Goal: Book appointment/travel/reservation

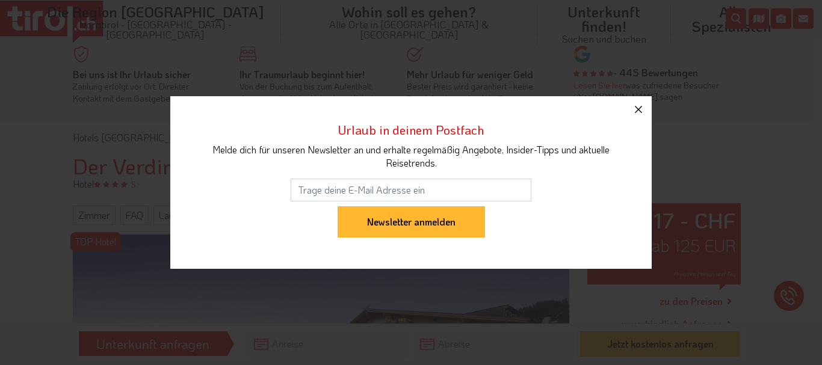
click at [640, 107] on icon "button" at bounding box center [638, 109] width 14 height 14
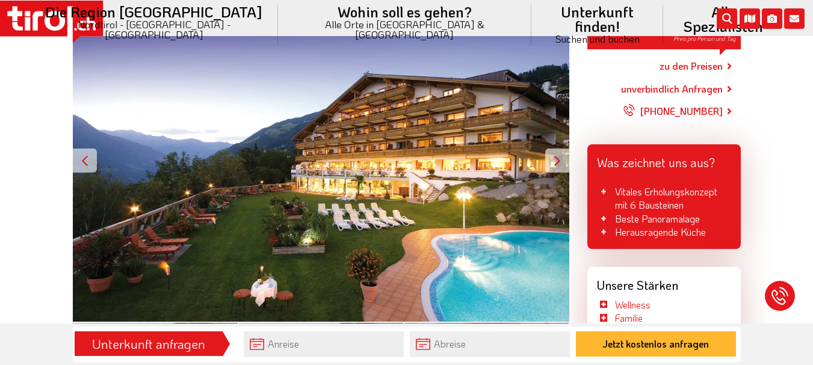
scroll to position [241, 0]
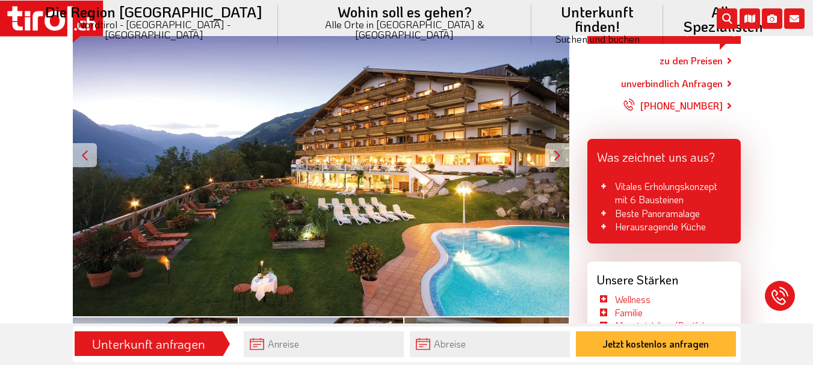
click at [559, 152] on div at bounding box center [557, 155] width 24 height 24
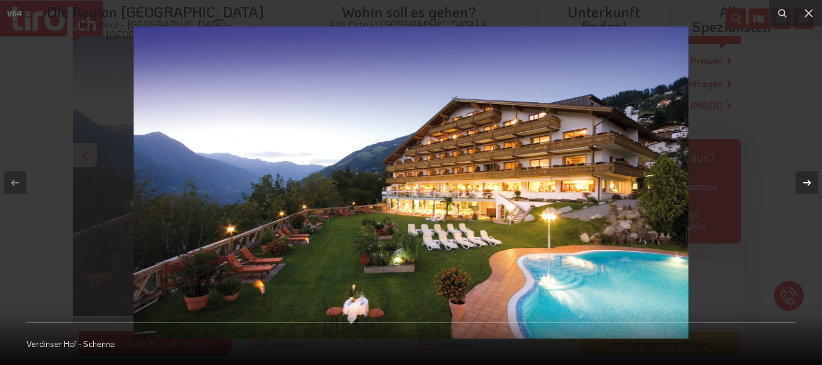
click at [804, 182] on icon at bounding box center [807, 183] width 14 height 14
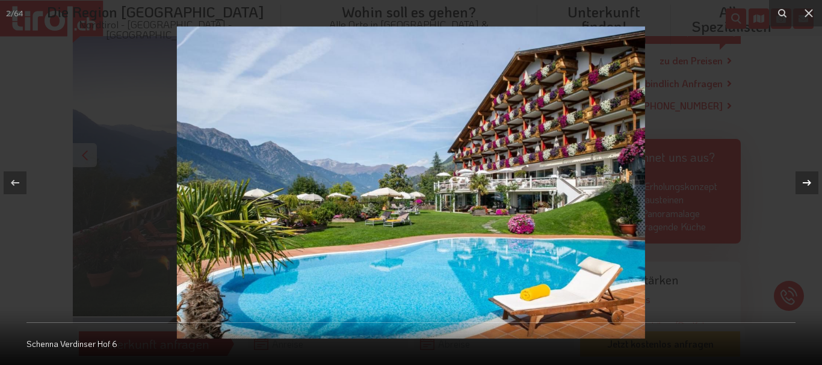
click at [804, 182] on icon at bounding box center [807, 183] width 14 height 14
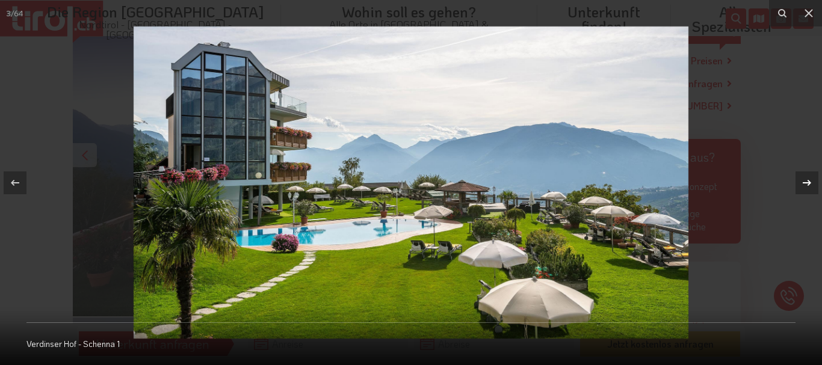
click at [804, 182] on icon at bounding box center [807, 183] width 14 height 14
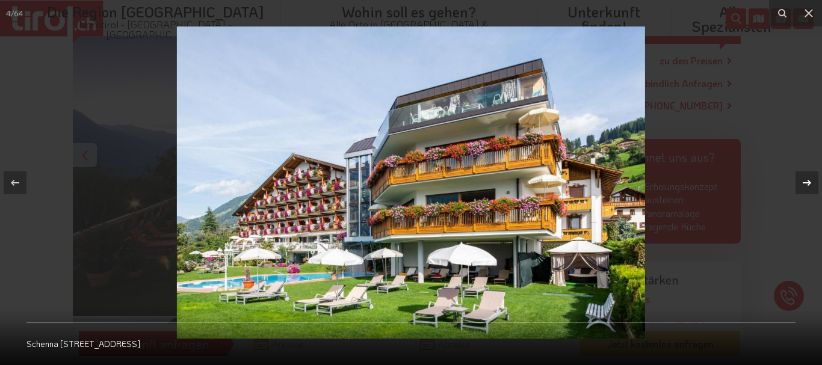
click at [804, 182] on icon at bounding box center [807, 183] width 14 height 14
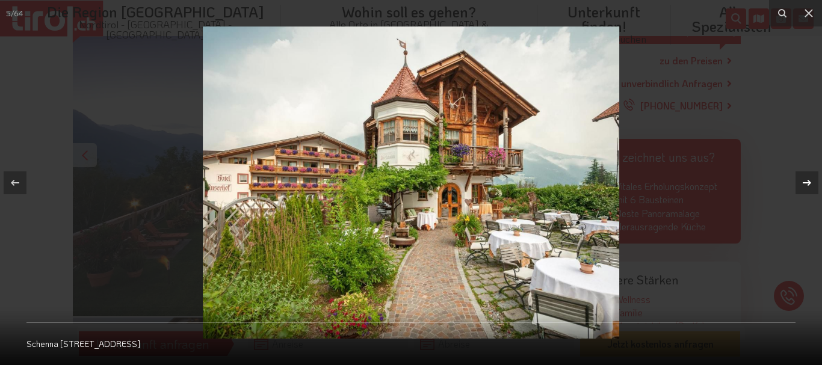
click at [804, 182] on icon at bounding box center [807, 183] width 14 height 14
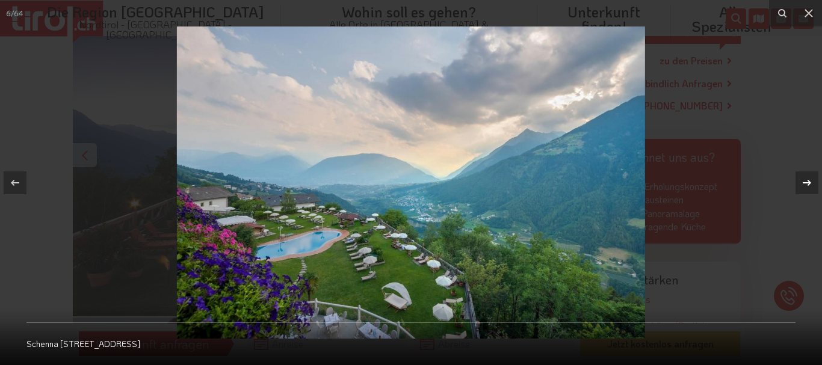
click at [804, 182] on icon at bounding box center [807, 183] width 14 height 14
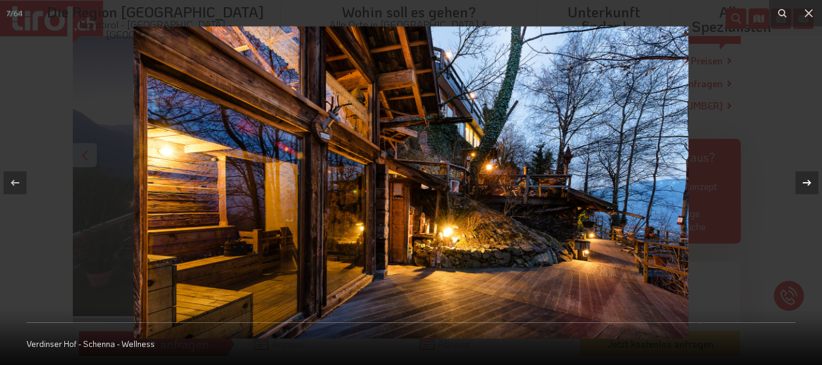
click at [804, 182] on icon at bounding box center [807, 183] width 14 height 14
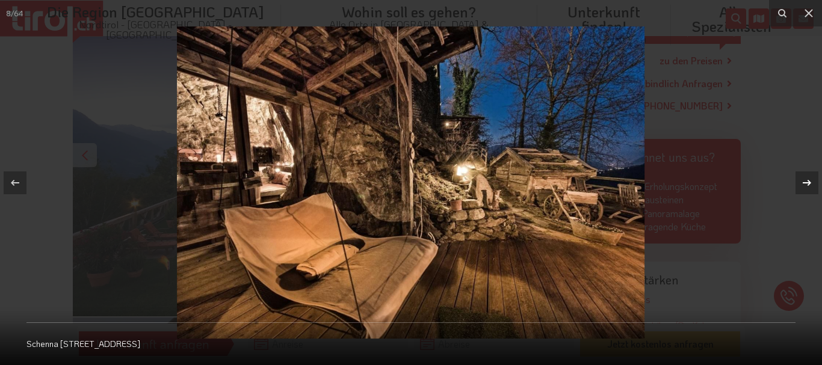
click at [804, 182] on icon at bounding box center [807, 183] width 14 height 14
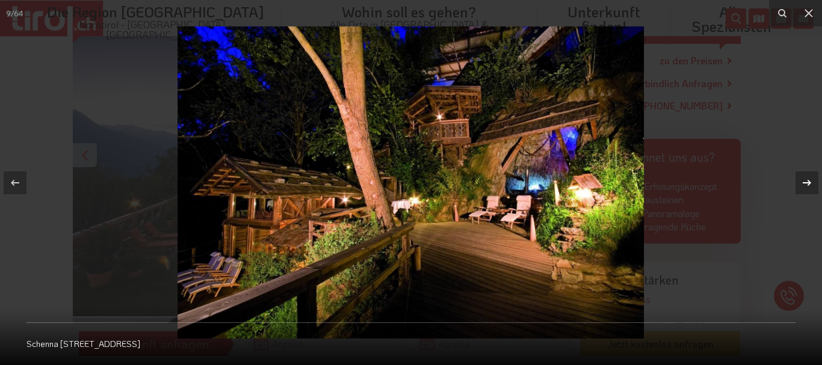
click at [804, 182] on icon at bounding box center [807, 183] width 14 height 14
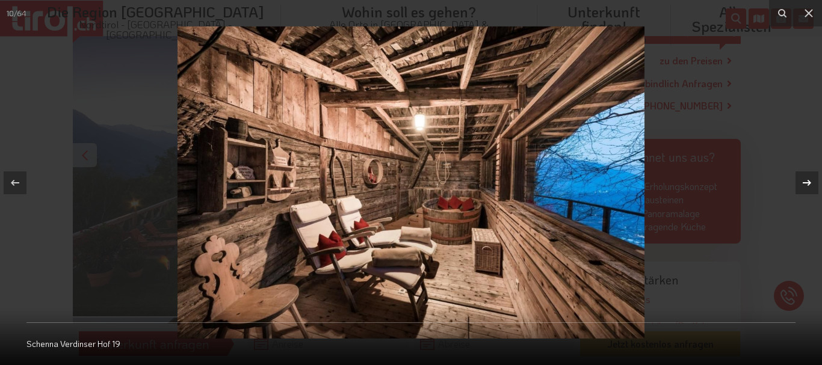
click at [804, 182] on icon at bounding box center [807, 183] width 14 height 14
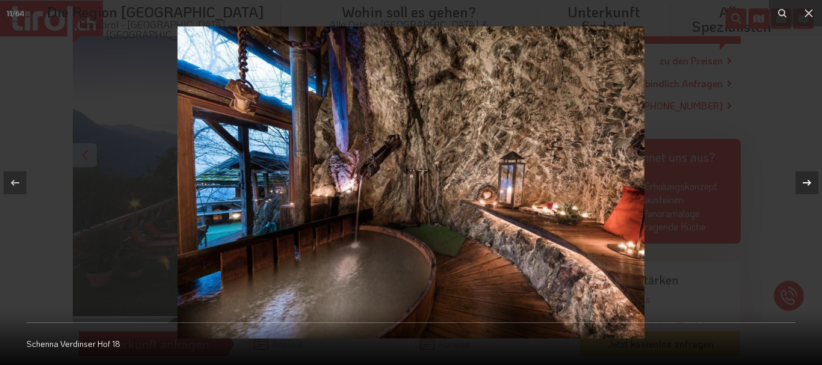
click at [804, 182] on icon at bounding box center [807, 183] width 14 height 14
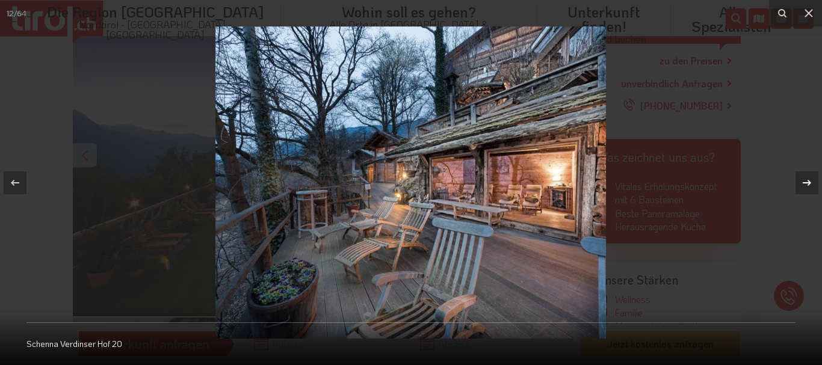
click at [804, 182] on icon at bounding box center [807, 183] width 14 height 14
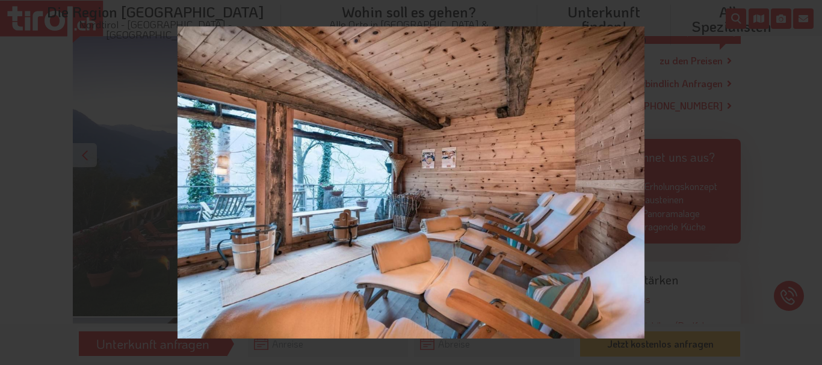
click at [804, 182] on div "13 / 64 [STREET_ADDRESS]" at bounding box center [411, 182] width 822 height 365
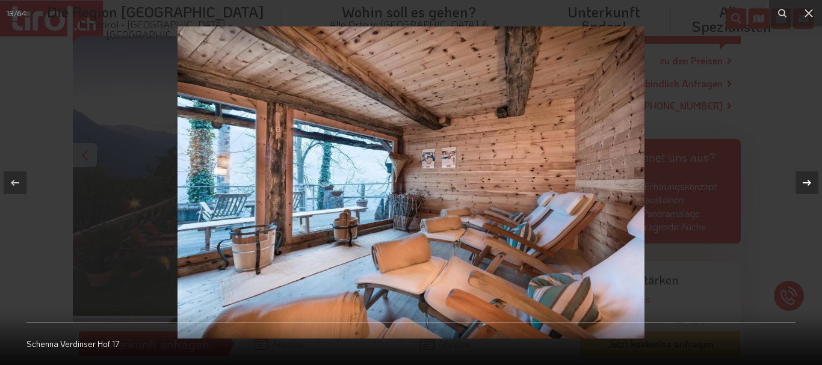
click at [808, 179] on icon at bounding box center [807, 183] width 14 height 14
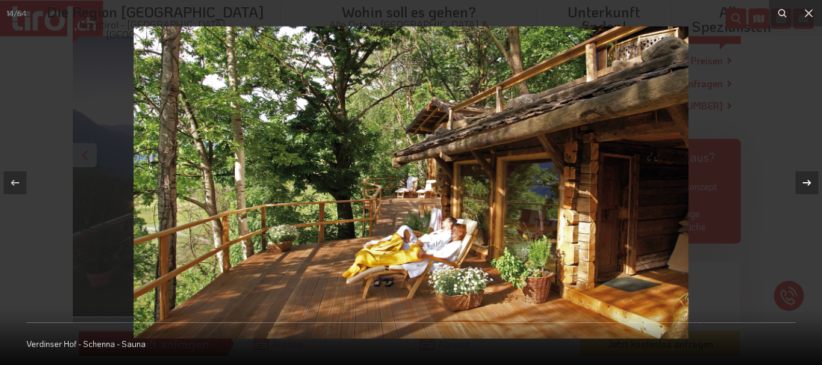
click at [808, 179] on icon at bounding box center [807, 183] width 14 height 14
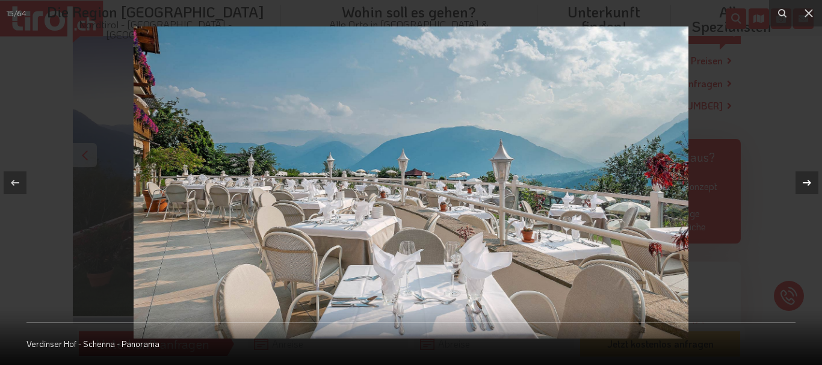
click at [808, 179] on icon at bounding box center [807, 183] width 14 height 14
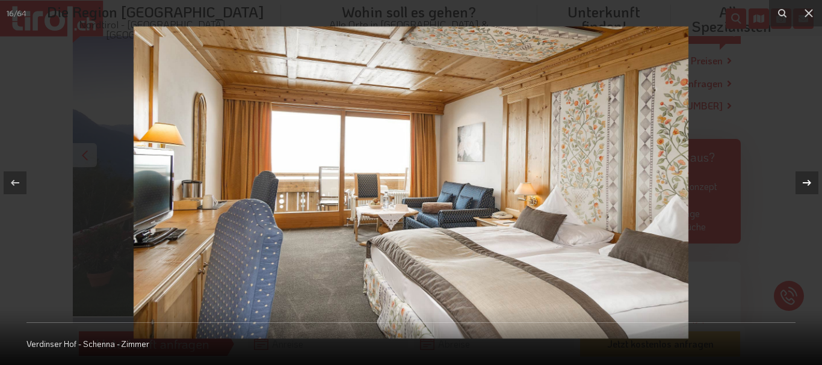
click at [809, 180] on icon at bounding box center [807, 183] width 14 height 14
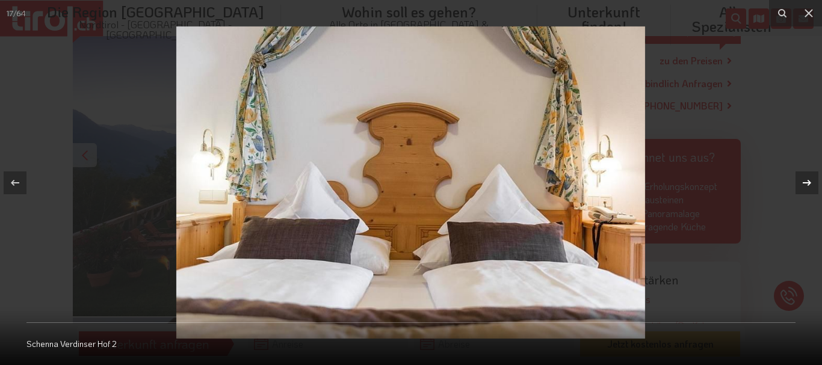
click at [809, 180] on icon at bounding box center [807, 183] width 14 height 14
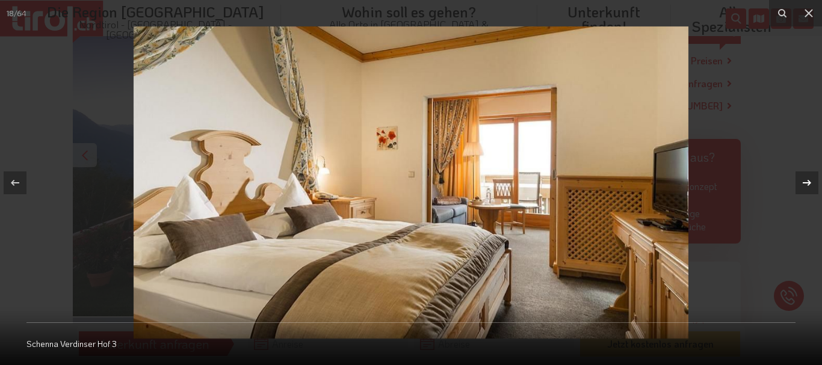
click at [809, 180] on icon at bounding box center [807, 183] width 14 height 14
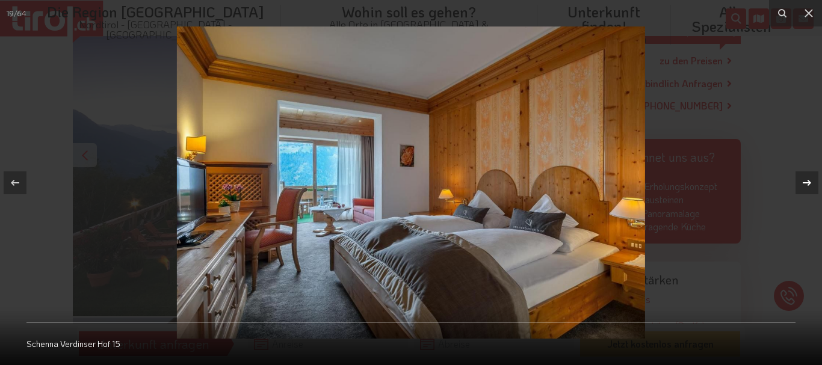
click at [809, 180] on icon at bounding box center [807, 183] width 14 height 14
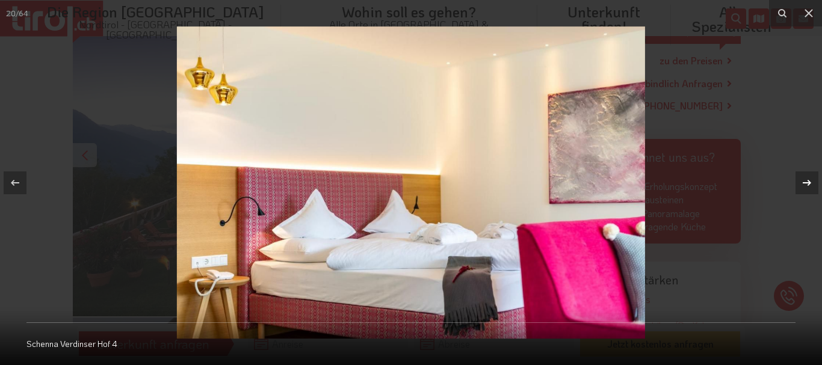
click at [809, 180] on icon at bounding box center [807, 183] width 14 height 14
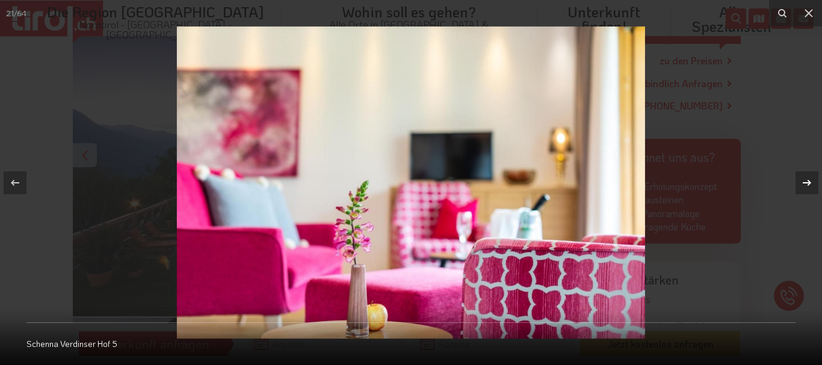
click at [809, 180] on icon at bounding box center [807, 183] width 14 height 14
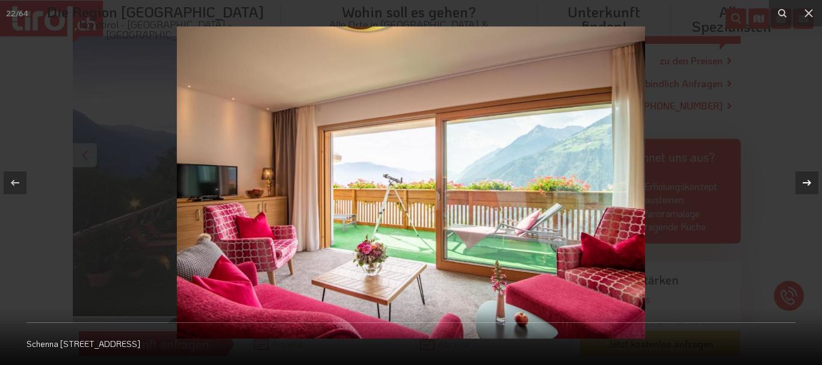
click at [809, 180] on icon at bounding box center [807, 183] width 14 height 14
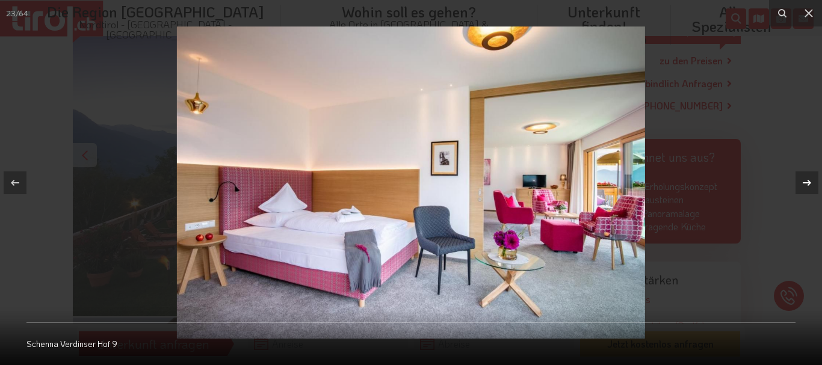
click at [809, 182] on icon at bounding box center [807, 182] width 8 height 6
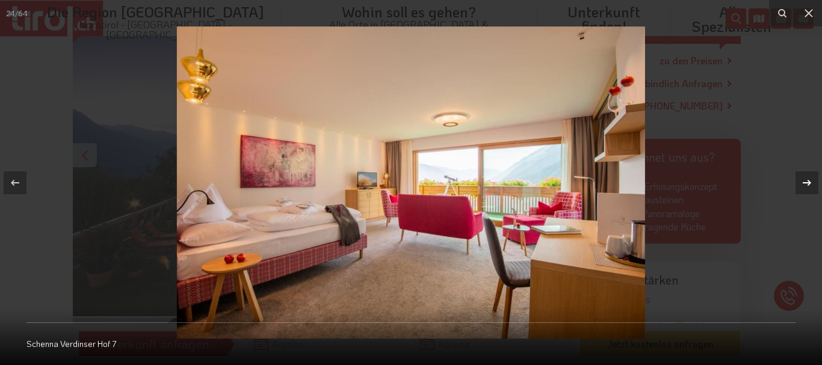
click at [809, 182] on icon at bounding box center [807, 182] width 8 height 6
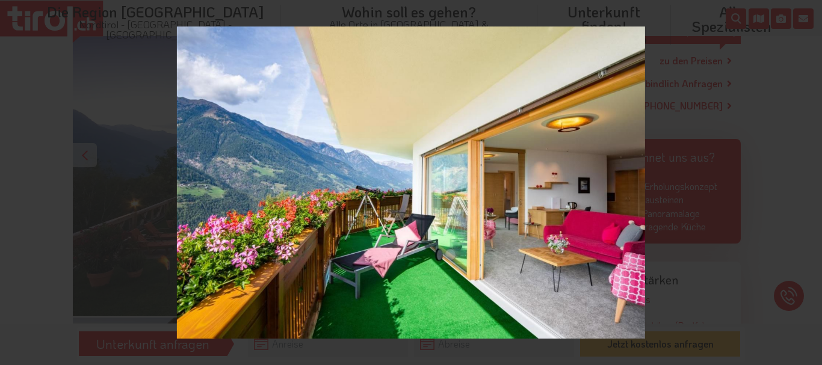
click at [809, 182] on div "25 / 64 [STREET_ADDRESS]" at bounding box center [411, 182] width 822 height 365
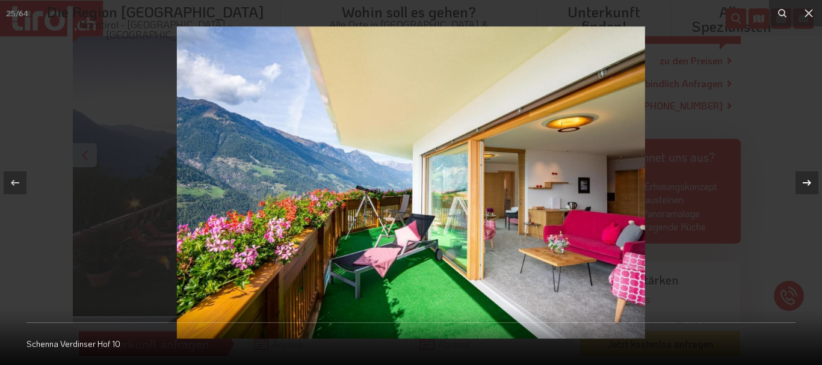
click at [808, 184] on icon at bounding box center [807, 183] width 14 height 14
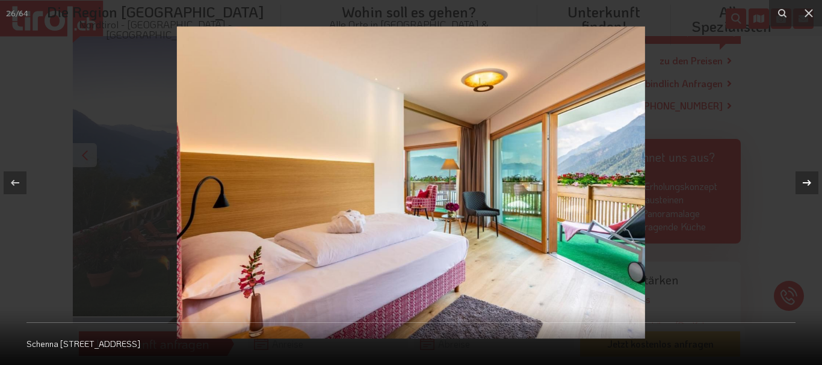
click at [808, 184] on icon at bounding box center [807, 183] width 14 height 14
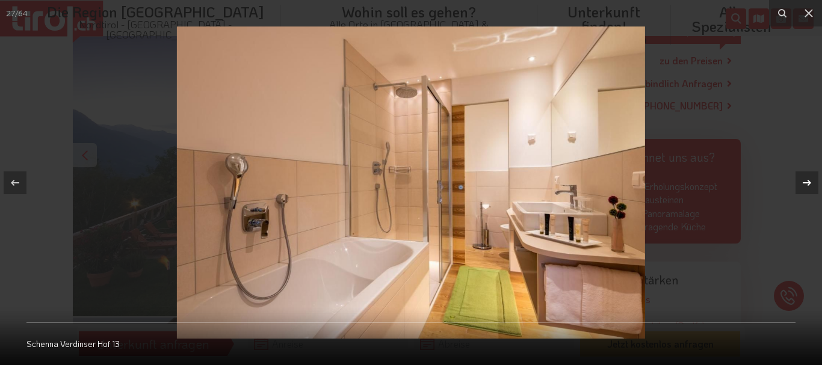
click at [806, 183] on icon at bounding box center [807, 182] width 8 height 6
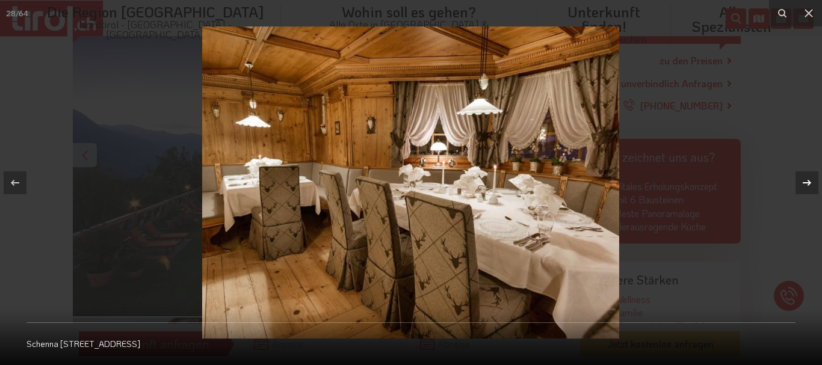
click at [806, 183] on icon at bounding box center [807, 182] width 8 height 6
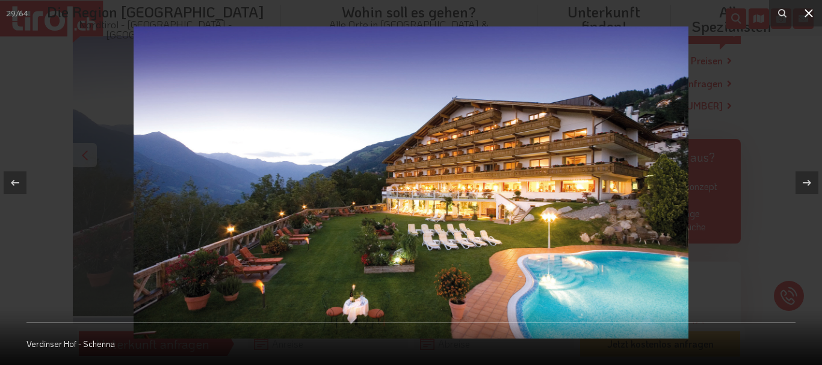
click at [808, 12] on icon at bounding box center [808, 13] width 8 height 8
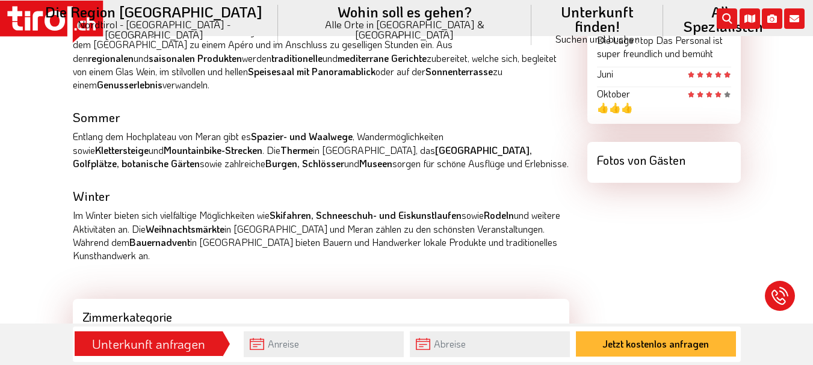
scroll to position [903, 0]
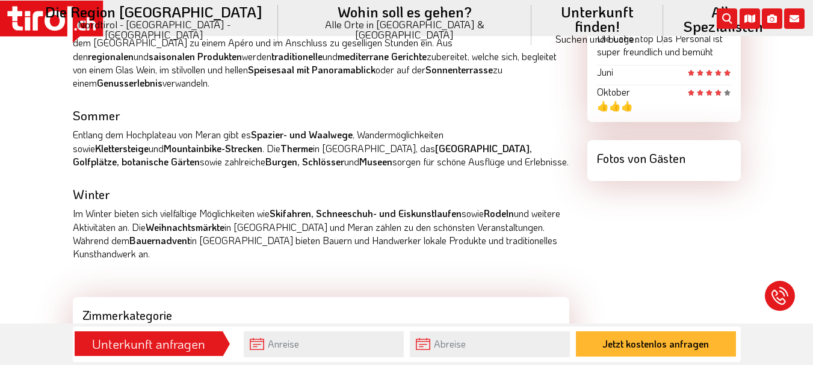
click at [662, 159] on div "Fotos von Gästen" at bounding box center [663, 155] width 153 height 31
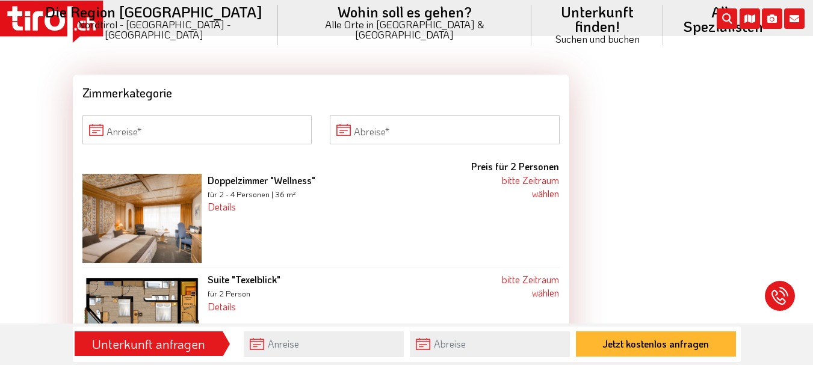
scroll to position [1143, 0]
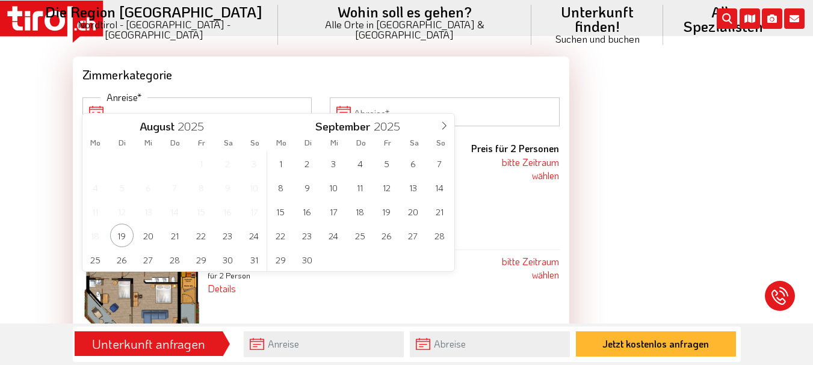
click at [94, 99] on input "Anreise" at bounding box center [197, 111] width 230 height 29
click at [443, 125] on icon at bounding box center [444, 126] width 8 height 8
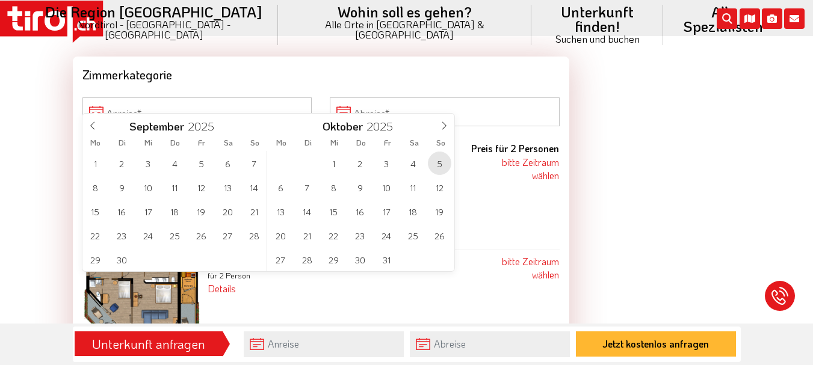
click at [439, 165] on span "5" at bounding box center [439, 163] width 23 height 23
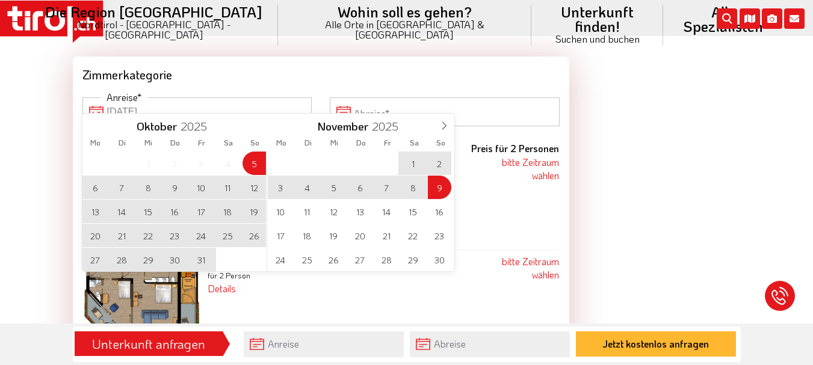
click at [439, 188] on span "9" at bounding box center [439, 187] width 23 height 23
type input "[DATE]"
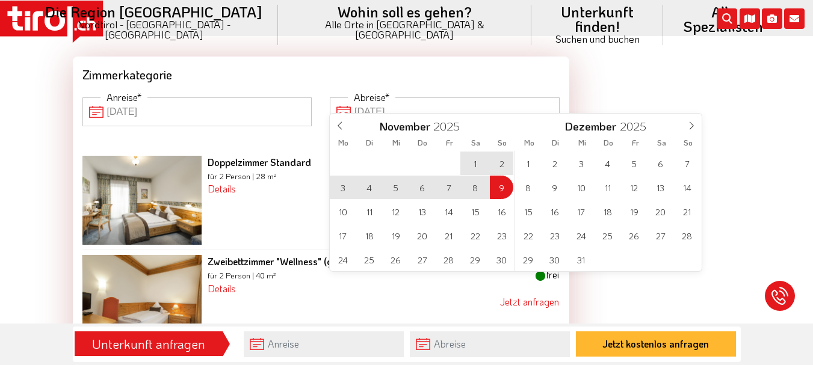
click at [341, 102] on input "[DATE]" at bounding box center [445, 111] width 230 height 29
click at [338, 122] on icon at bounding box center [340, 126] width 8 height 8
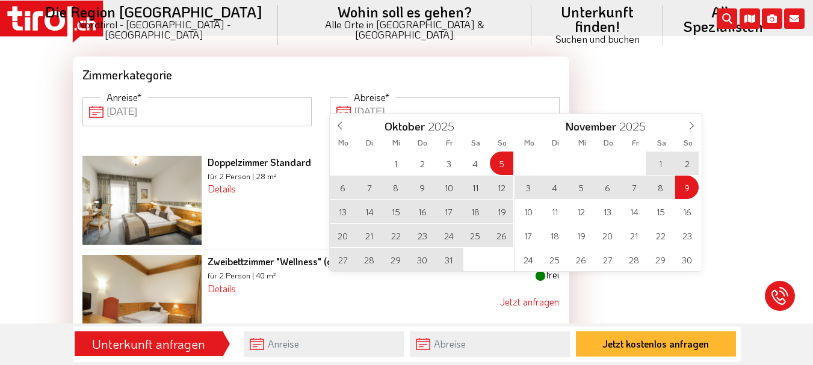
click at [499, 187] on span "12" at bounding box center [501, 187] width 23 height 23
type input "[DATE]"
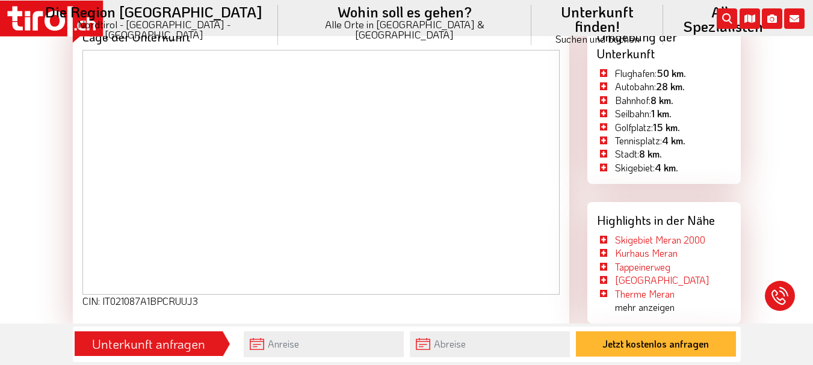
scroll to position [3129, 0]
